Goal: Transaction & Acquisition: Purchase product/service

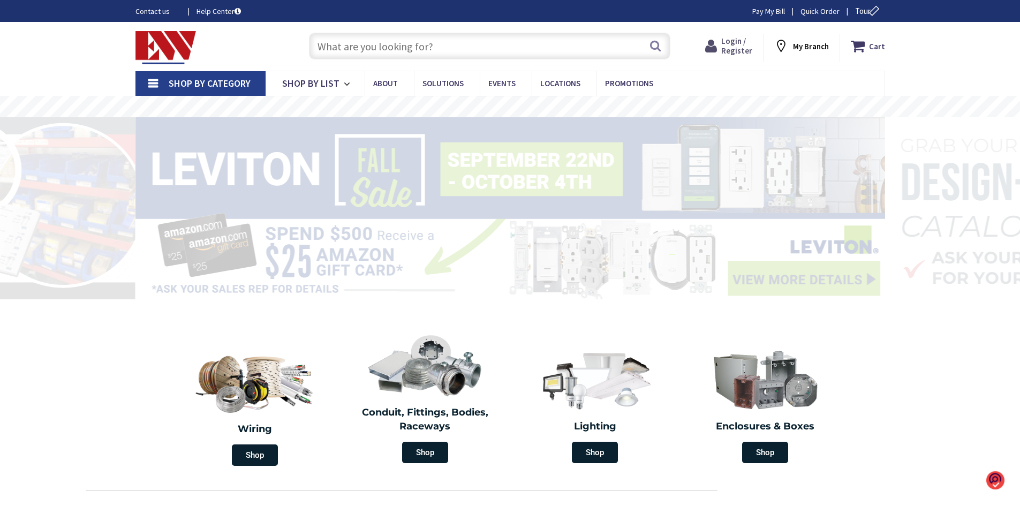
click at [734, 47] on span "Login / Register" at bounding box center [737, 46] width 31 height 20
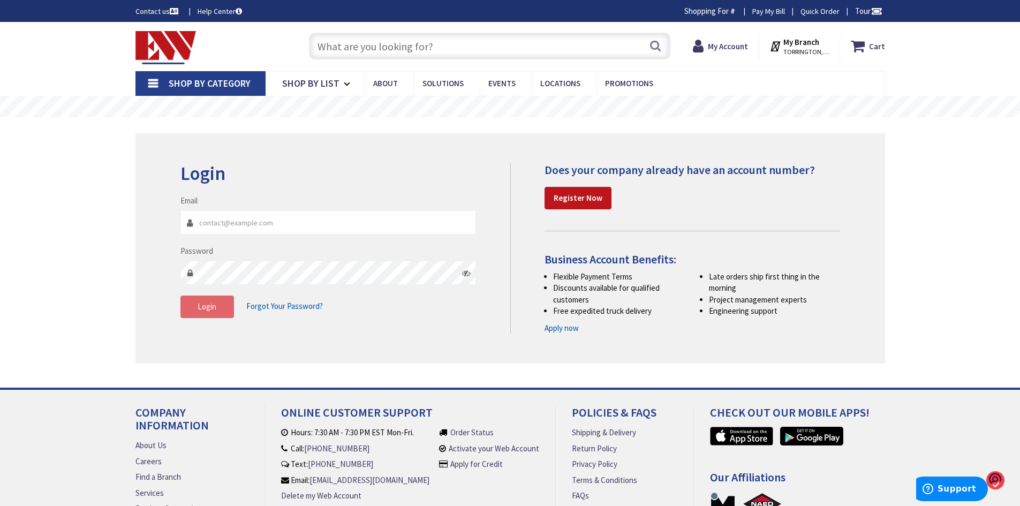
type input "[EMAIL_ADDRESS][DOMAIN_NAME]"
click at [219, 306] on button "Login" at bounding box center [208, 307] width 54 height 22
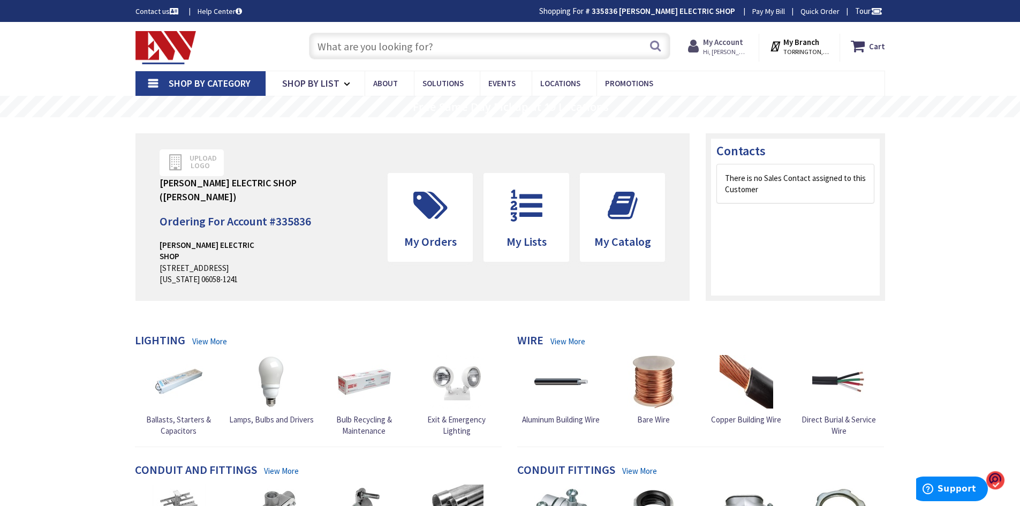
click at [726, 41] on strong "My Account" at bounding box center [723, 42] width 40 height 10
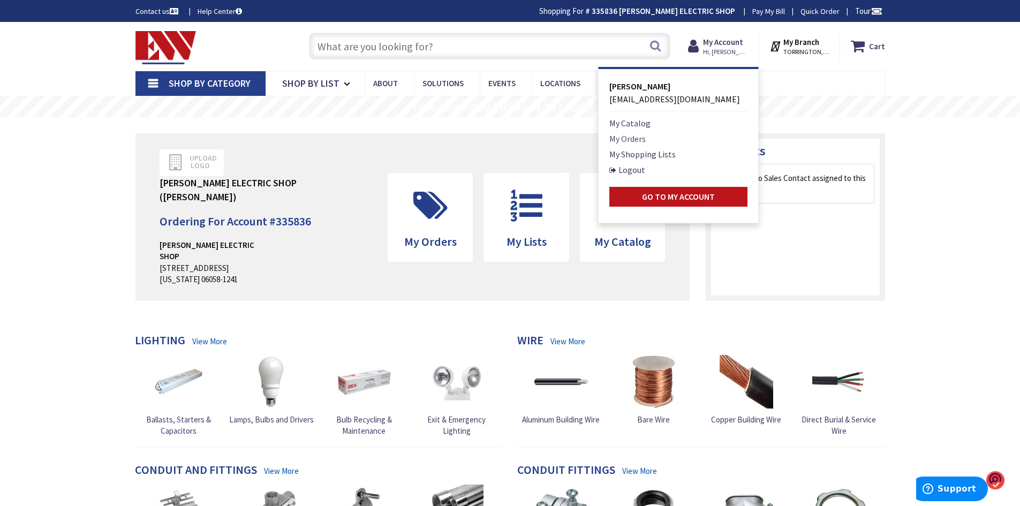
click at [630, 138] on link "My Orders" at bounding box center [628, 138] width 36 height 13
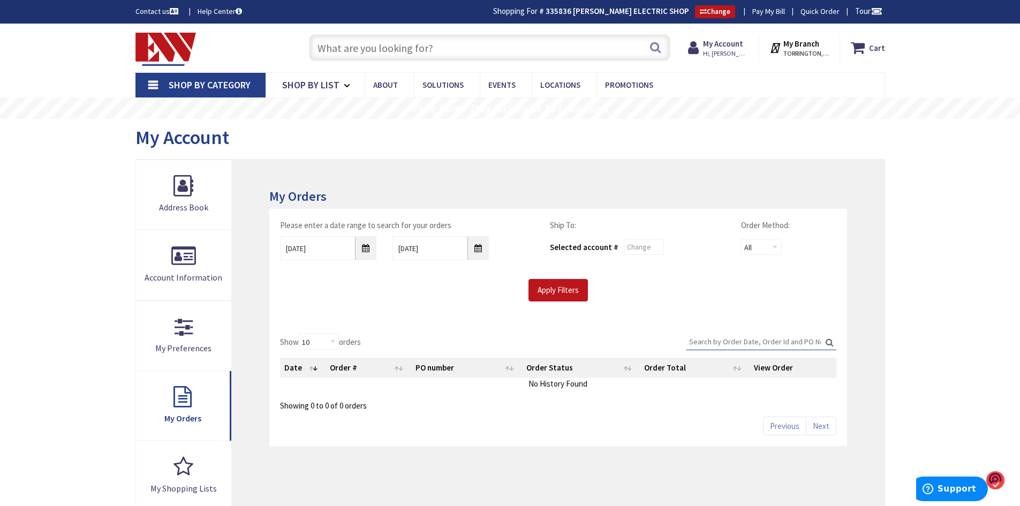
click at [378, 249] on div "9/26/2025" at bounding box center [328, 248] width 112 height 24
click at [364, 254] on input "9/26/2025" at bounding box center [328, 248] width 96 height 24
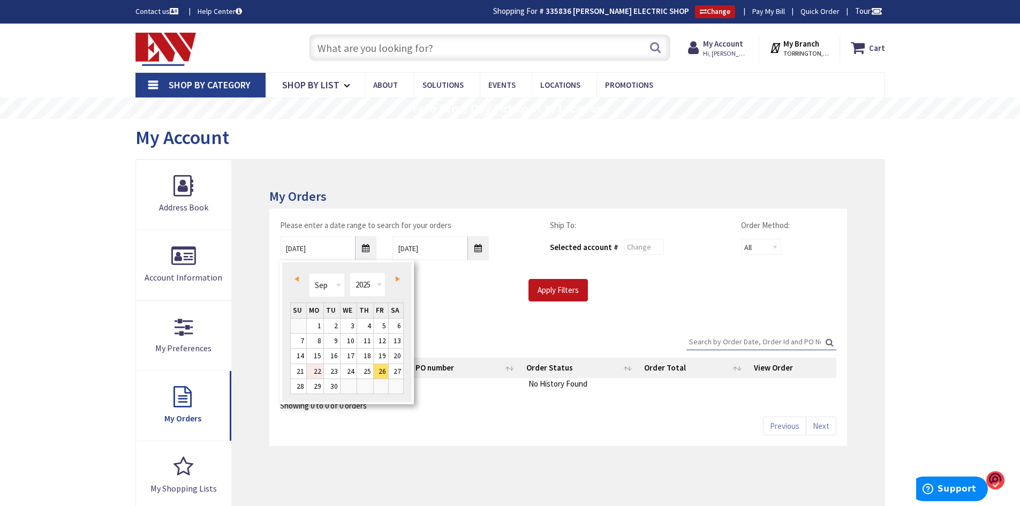
click at [314, 369] on link "22" at bounding box center [315, 371] width 17 height 14
type input "09/22/2025"
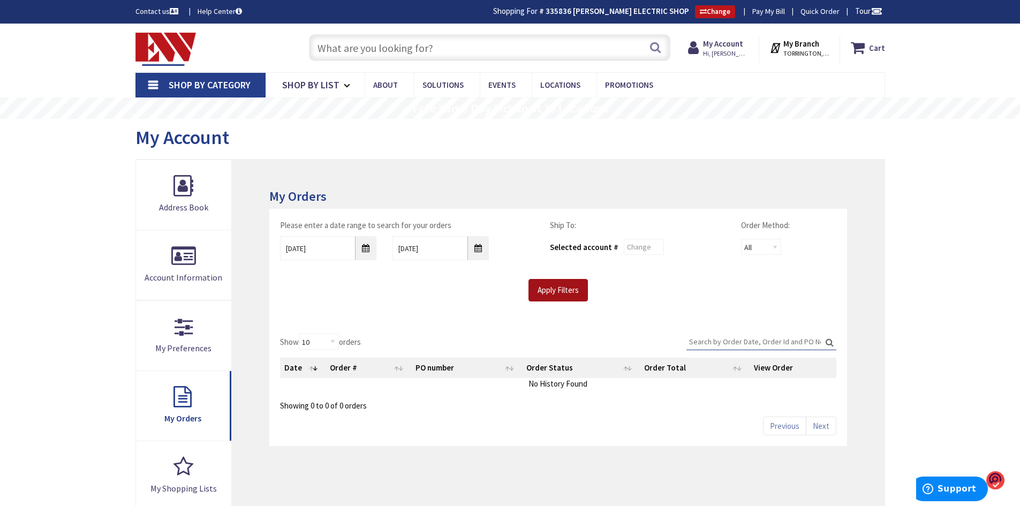
click at [542, 290] on input "Apply Filters" at bounding box center [558, 290] width 59 height 22
click at [557, 287] on input "Apply Filters" at bounding box center [558, 290] width 59 height 22
click at [558, 294] on input "Apply Filters" at bounding box center [558, 290] width 59 height 22
click at [482, 51] on input "text" at bounding box center [490, 47] width 362 height 27
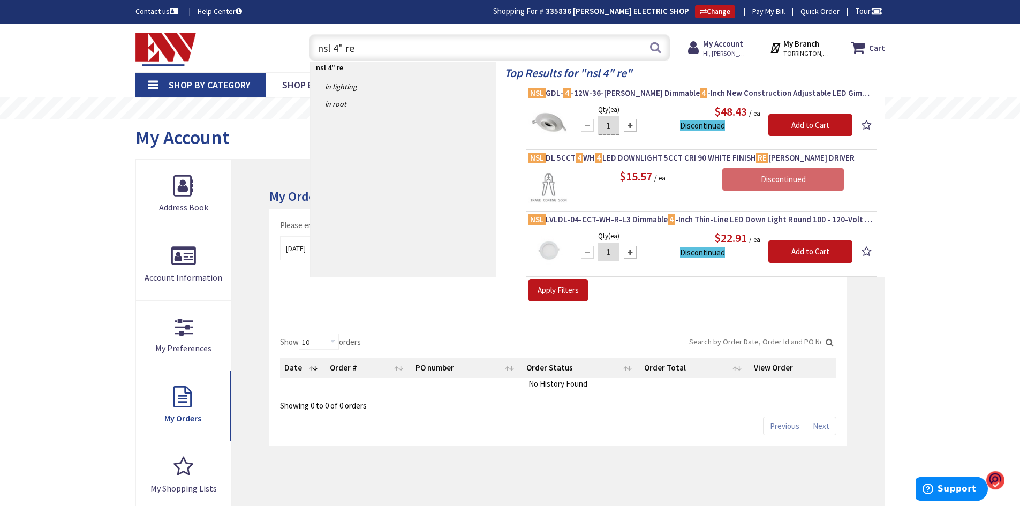
drag, startPoint x: 382, startPoint y: 47, endPoint x: 175, endPoint y: 66, distance: 207.6
click at [175, 65] on div "Toggle Nav nsl 4" re nsl 4" re Search Cart My Cart Close" at bounding box center [510, 48] width 766 height 36
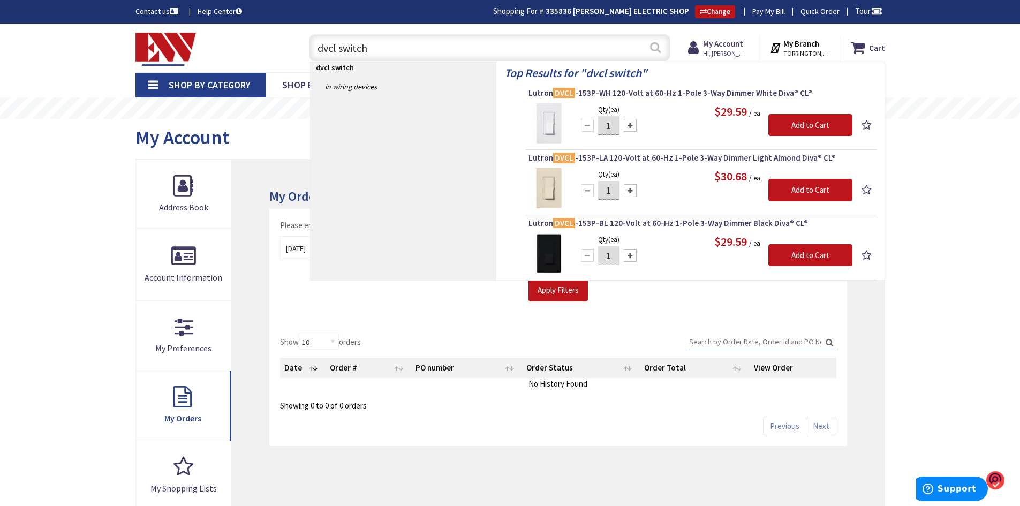
type input "dvcl switch"
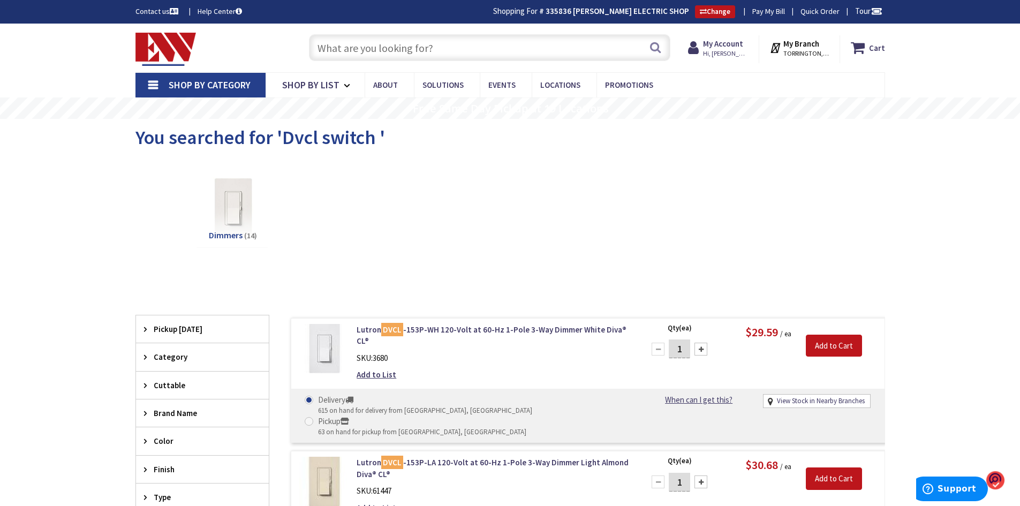
click at [448, 43] on input "text" at bounding box center [490, 47] width 362 height 27
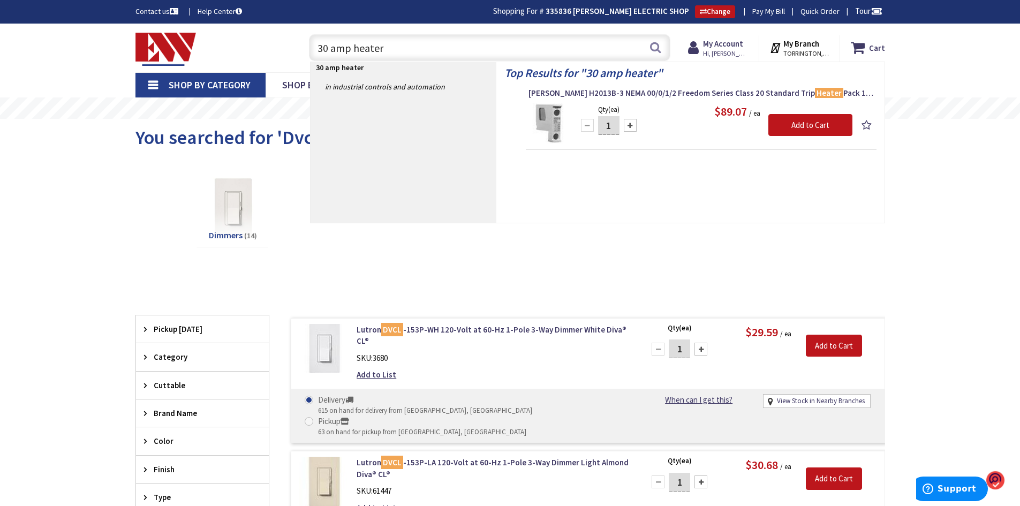
drag, startPoint x: 363, startPoint y: 48, endPoint x: 293, endPoint y: 47, distance: 70.2
click at [293, 48] on div "Toggle Nav 30 amp heater 30 amp heater Search Cart My Cart Close" at bounding box center [510, 48] width 766 height 36
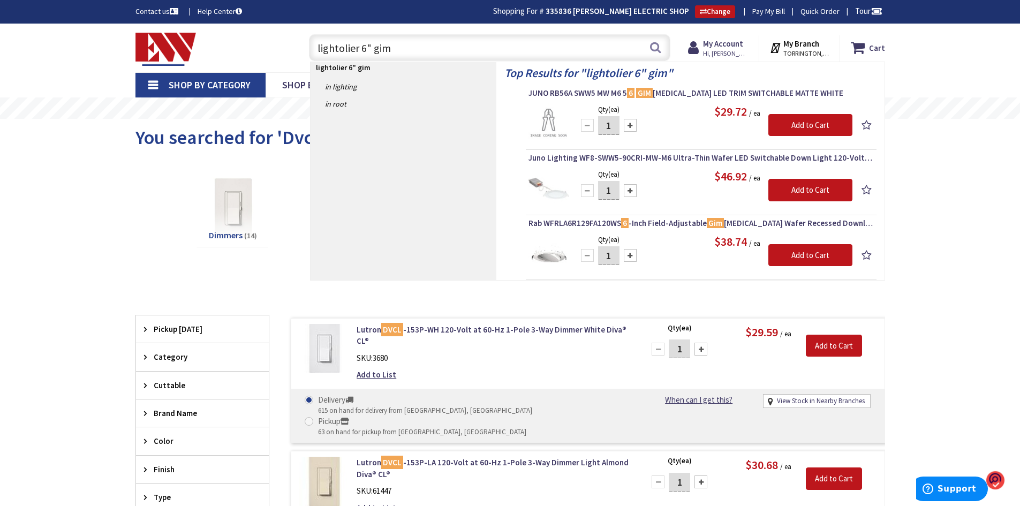
drag, startPoint x: 414, startPoint y: 52, endPoint x: 318, endPoint y: 37, distance: 97.0
click at [319, 37] on input "lightolier 6" gim" at bounding box center [490, 47] width 362 height 27
type input "l"
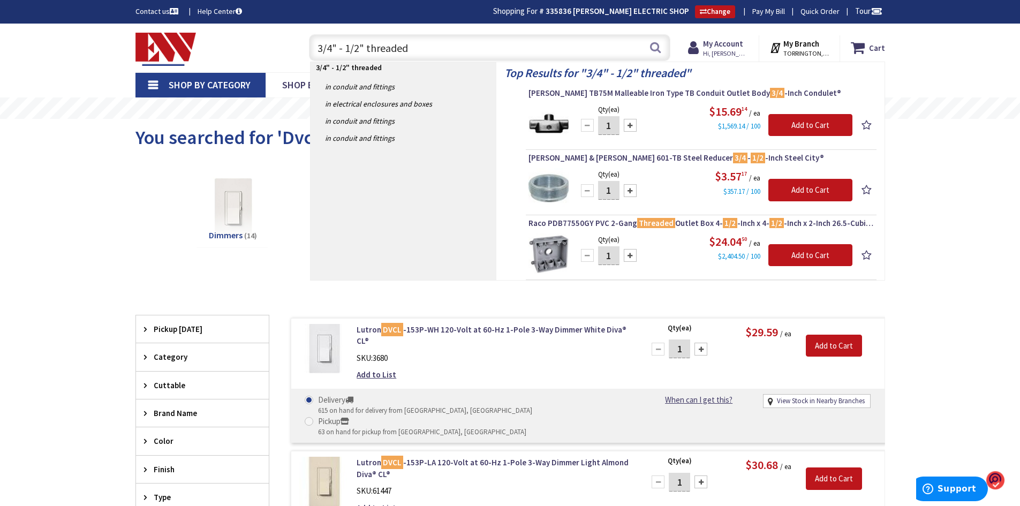
drag, startPoint x: 430, startPoint y: 49, endPoint x: 306, endPoint y: 40, distance: 124.1
click at [311, 40] on input "3/4" - 1/2" threaded" at bounding box center [490, 47] width 362 height 27
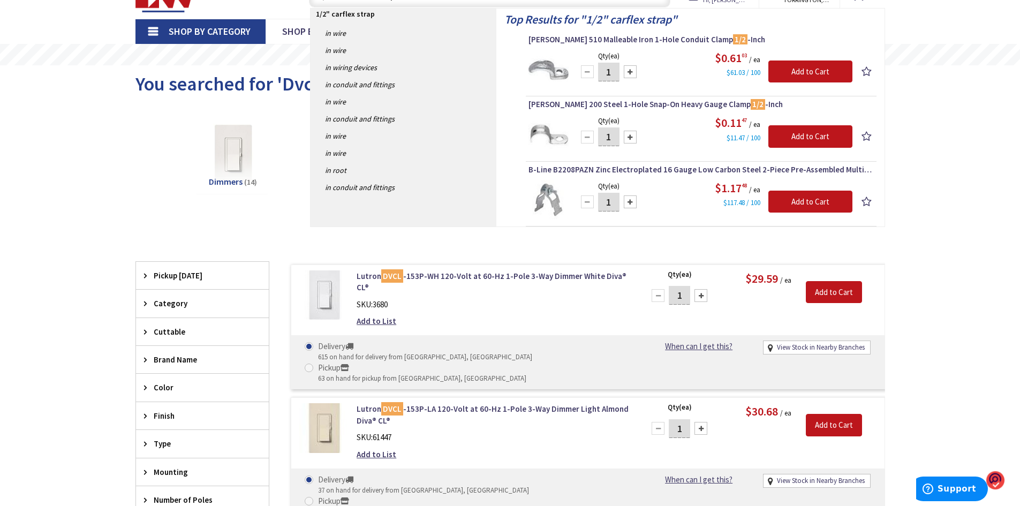
drag, startPoint x: 457, startPoint y: 48, endPoint x: 227, endPoint y: 87, distance: 233.2
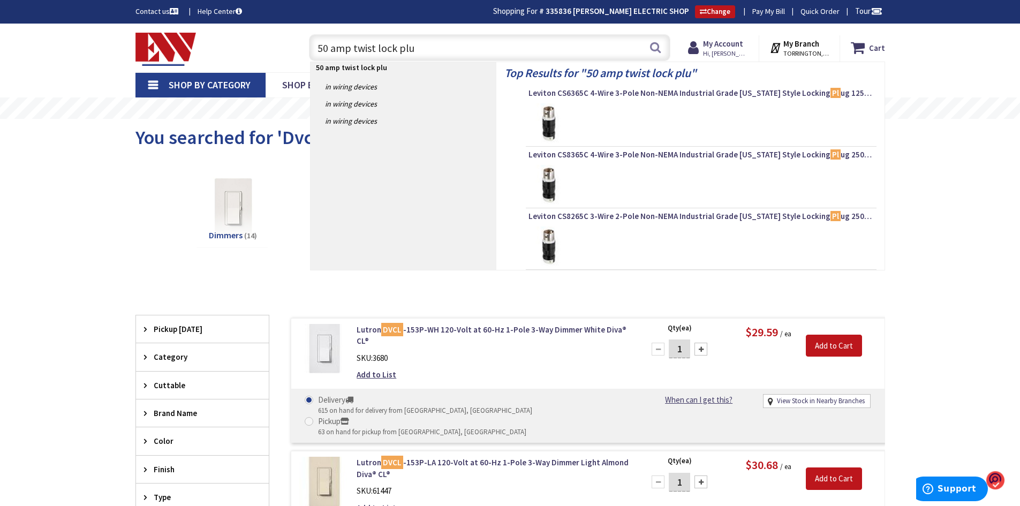
type input "50 amp twist lock plug"
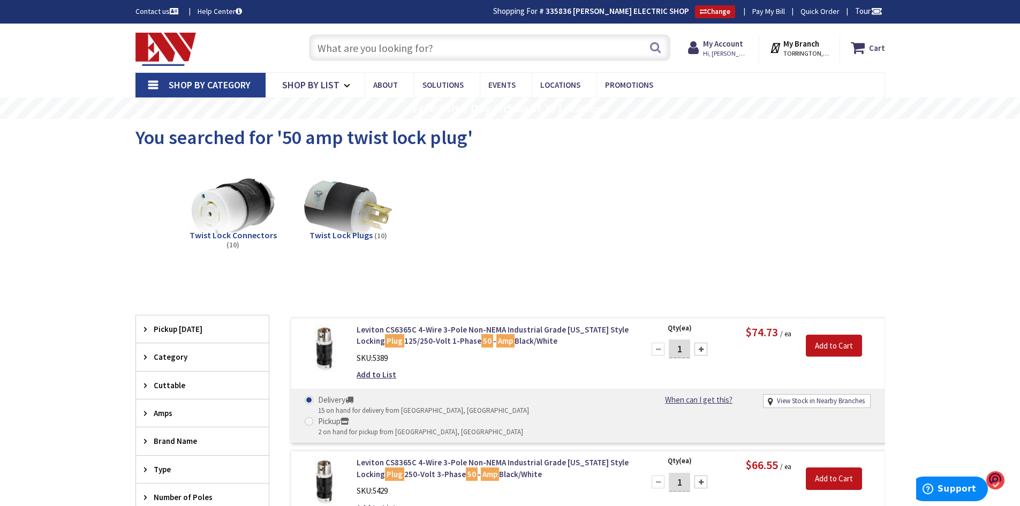
click at [401, 50] on input "text" at bounding box center [490, 47] width 362 height 27
click at [351, 47] on input "text" at bounding box center [490, 47] width 362 height 27
paste input "twist lock 30 amp plug L14-30"
type input "twist lock 30 amp plug L14-30"
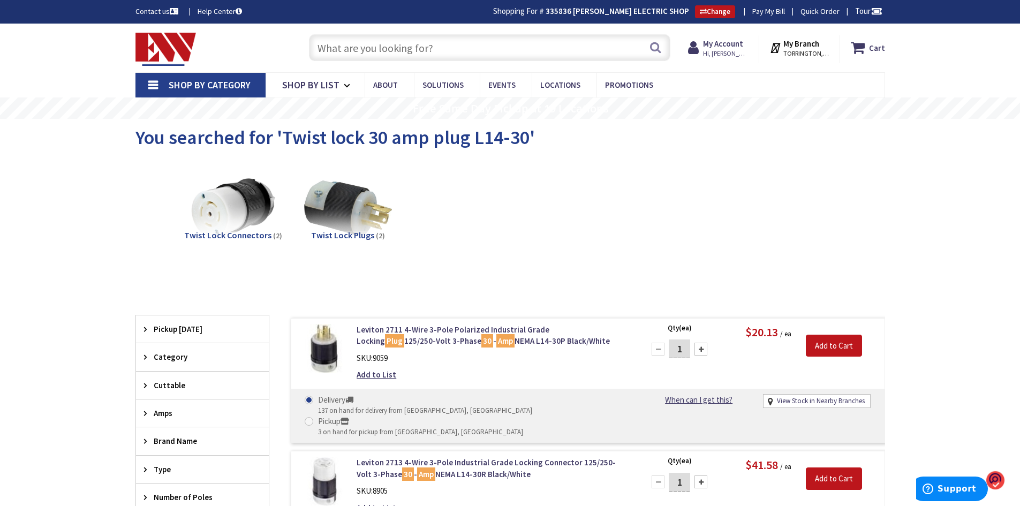
click at [426, 46] on input "text" at bounding box center [490, 47] width 362 height 27
paste input "twist lock 30 amp plug L14-30"
click at [373, 46] on input "twist lock 30 amp plug L14-30" at bounding box center [490, 47] width 362 height 27
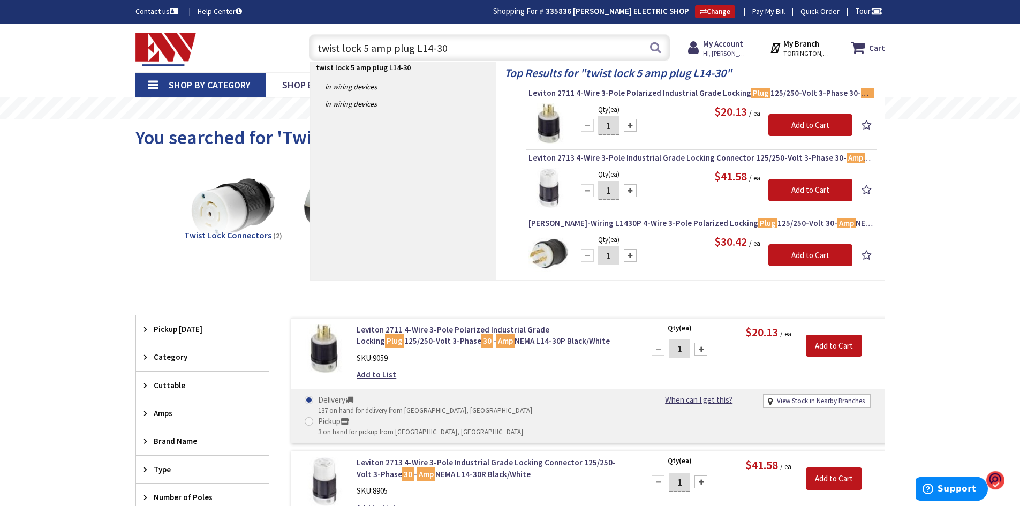
type input "twist lock 50 amp plug L14-30"
click at [459, 43] on input "twist lock 50 amp plug L14-30" at bounding box center [490, 47] width 362 height 27
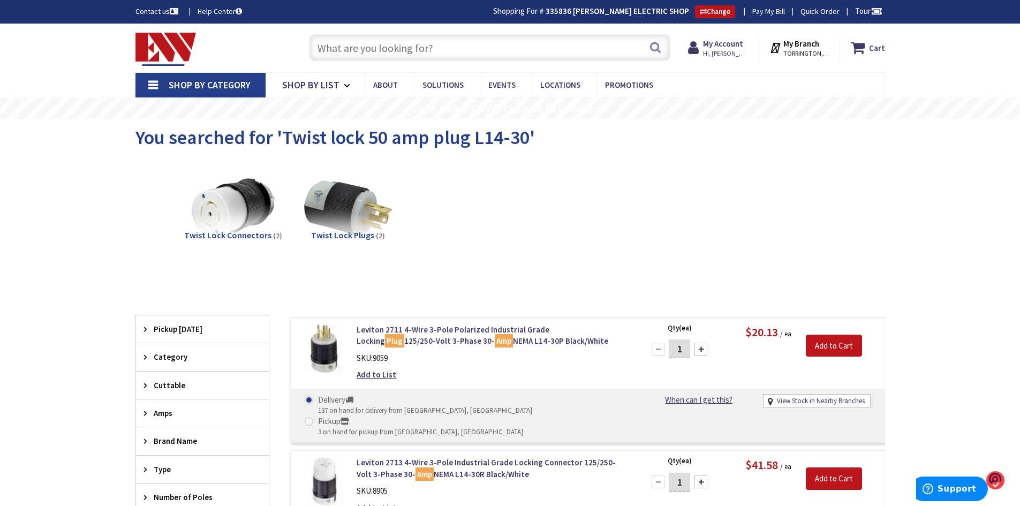
click at [460, 50] on input "text" at bounding box center [490, 47] width 362 height 27
click at [447, 40] on input "text" at bounding box center [490, 47] width 362 height 27
paste input "twist lock 30 amp plug L14-30"
click at [464, 50] on input "twist lock 30 amp plug L14-30" at bounding box center [490, 47] width 362 height 27
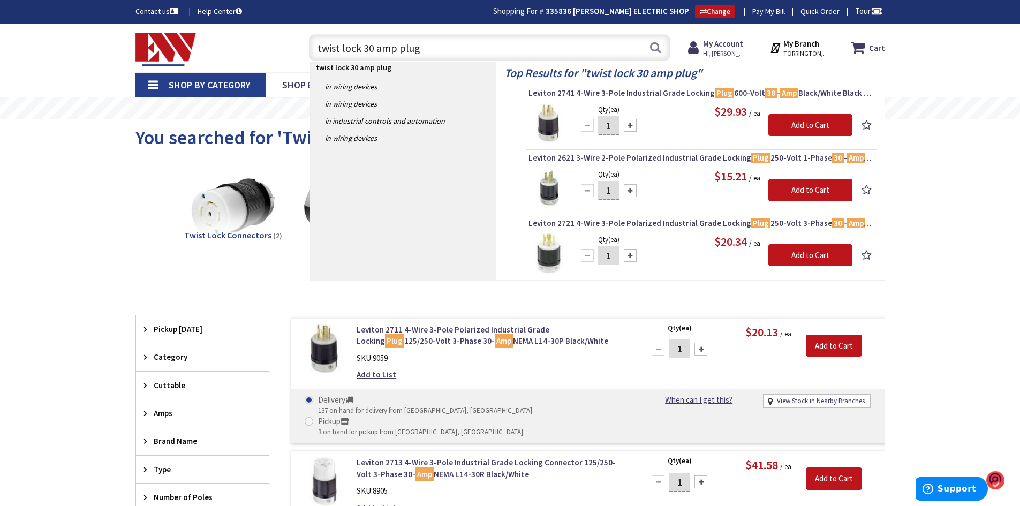
click at [372, 47] on input "twist lock 30 amp plug" at bounding box center [490, 47] width 362 height 27
type input "twist lock 50 amp plug"
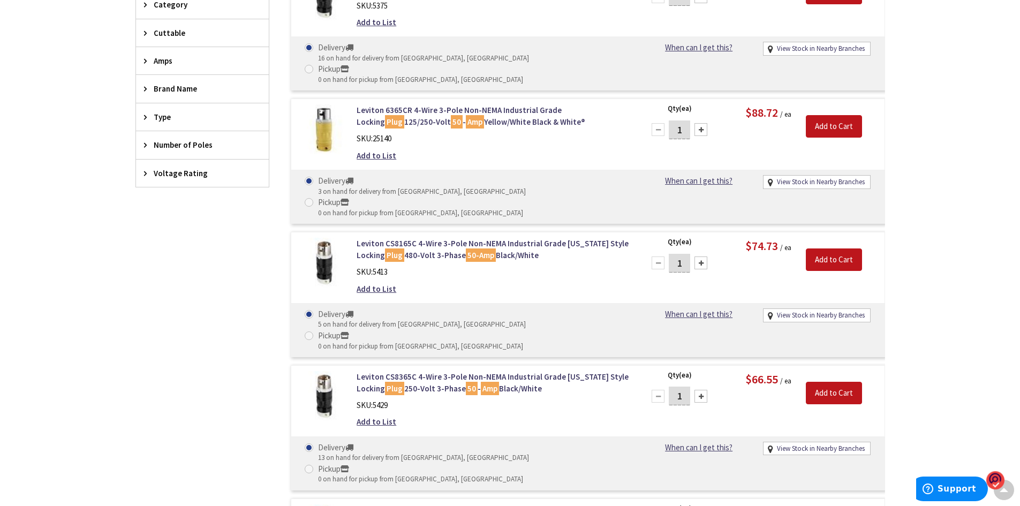
scroll to position [377, 0]
